Goal: Information Seeking & Learning: Learn about a topic

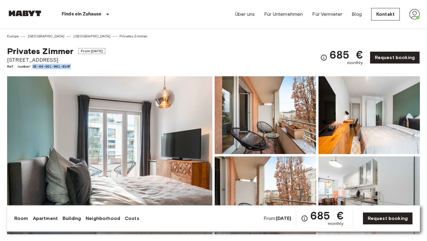
drag, startPoint x: 77, startPoint y: 65, endPoint x: 34, endPoint y: 68, distance: 43.5
click at [34, 68] on span "Ref. number DE-04-021-001-01HF" at bounding box center [56, 66] width 98 height 5
copy span "DE-04-021-001-01HF"
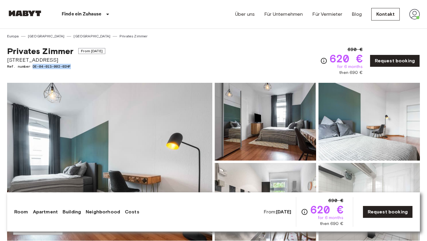
drag, startPoint x: 34, startPoint y: 67, endPoint x: 84, endPoint y: 66, distance: 49.9
click at [84, 66] on span "Ref. number DE-04-013-002-02HF" at bounding box center [56, 66] width 98 height 5
copy span "DE-04-013-002-02HF"
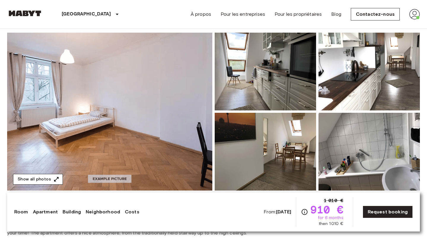
click at [49, 184] on button "Show all photos" at bounding box center [38, 179] width 50 height 11
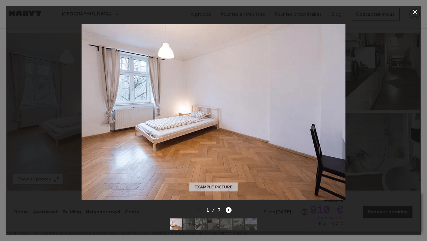
click at [412, 12] on icon "button" at bounding box center [415, 11] width 7 height 7
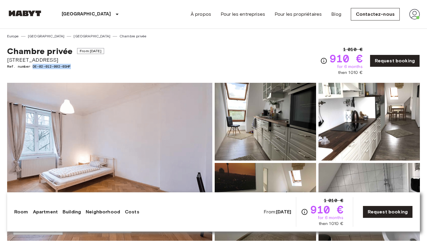
drag, startPoint x: 32, startPoint y: 65, endPoint x: 77, endPoint y: 67, distance: 44.3
click at [77, 67] on span "Ref. number DE-02-012-002-03HF" at bounding box center [55, 66] width 97 height 5
copy span "DE-02-012-002-03HF"
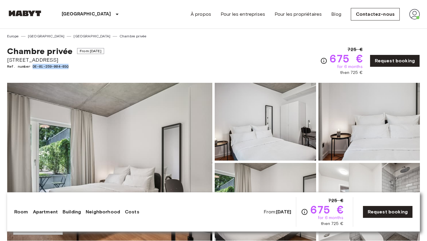
drag, startPoint x: 71, startPoint y: 66, endPoint x: 33, endPoint y: 67, distance: 37.7
click at [33, 67] on span "Ref. number DE-01-259-004-03Q" at bounding box center [55, 66] width 97 height 5
copy span "DE-01-259-004-03Q"
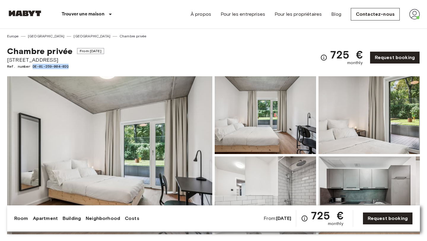
drag, startPoint x: 33, startPoint y: 67, endPoint x: 90, endPoint y: 66, distance: 56.7
click at [90, 66] on span "Ref. number DE-01-259-004-02Q" at bounding box center [55, 66] width 97 height 5
copy span "DE-01-259-004-02Q"
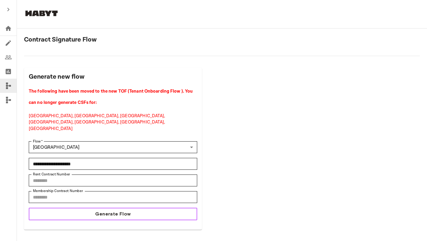
click at [151, 208] on button "Generate Flow" at bounding box center [113, 214] width 169 height 12
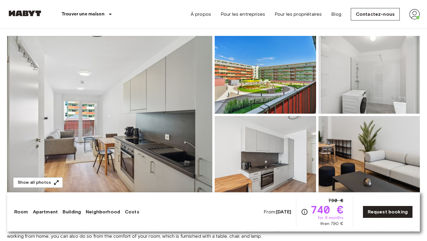
scroll to position [47, 0]
